Goal: Information Seeking & Learning: Check status

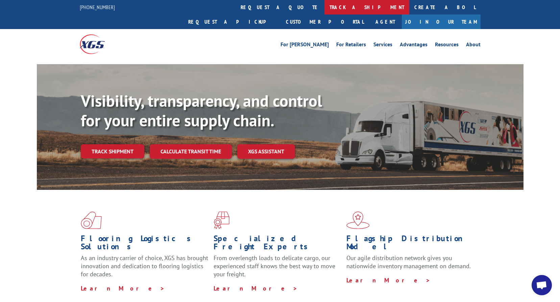
click at [324, 9] on link "track a shipment" at bounding box center [366, 7] width 85 height 15
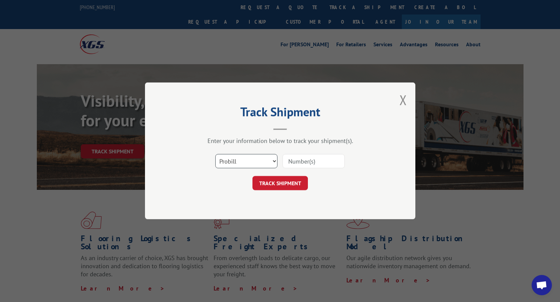
drag, startPoint x: 253, startPoint y: 161, endPoint x: 249, endPoint y: 168, distance: 8.6
click at [253, 161] on select "Select category... Probill BOL PO" at bounding box center [246, 161] width 62 height 14
select select "bol"
click at [215, 154] on select "Select category... Probill BOL PO" at bounding box center [246, 161] width 62 height 14
click at [298, 160] on input at bounding box center [313, 161] width 62 height 14
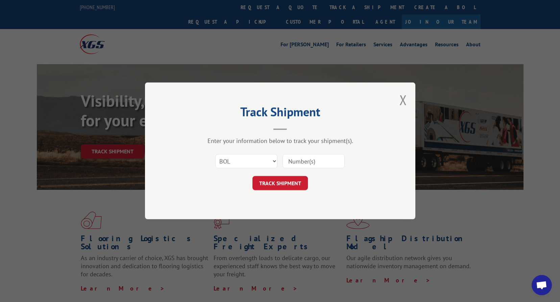
paste input "2869995"
type input "2869995"
click at [278, 180] on button "TRACK SHIPMENT" at bounding box center [279, 183] width 55 height 14
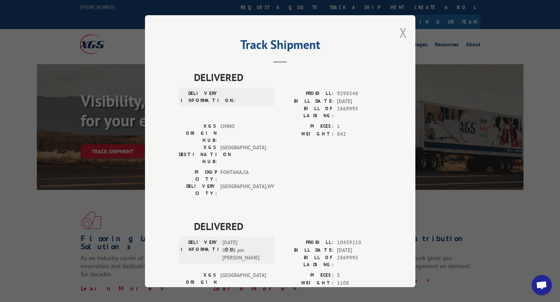
click at [399, 32] on button "Close modal" at bounding box center [402, 33] width 7 height 18
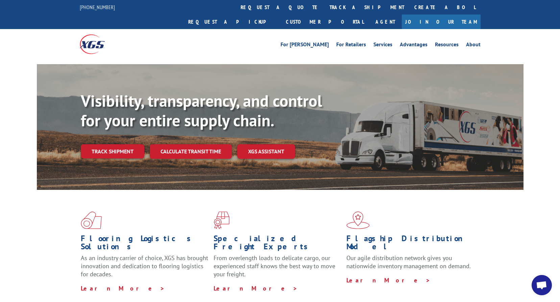
click at [480, 206] on div "Flooring Logistics Solutions As an industry carrier of choice, XGS has brought …" at bounding box center [280, 252] width 486 height 124
